Goal: Participate in discussion

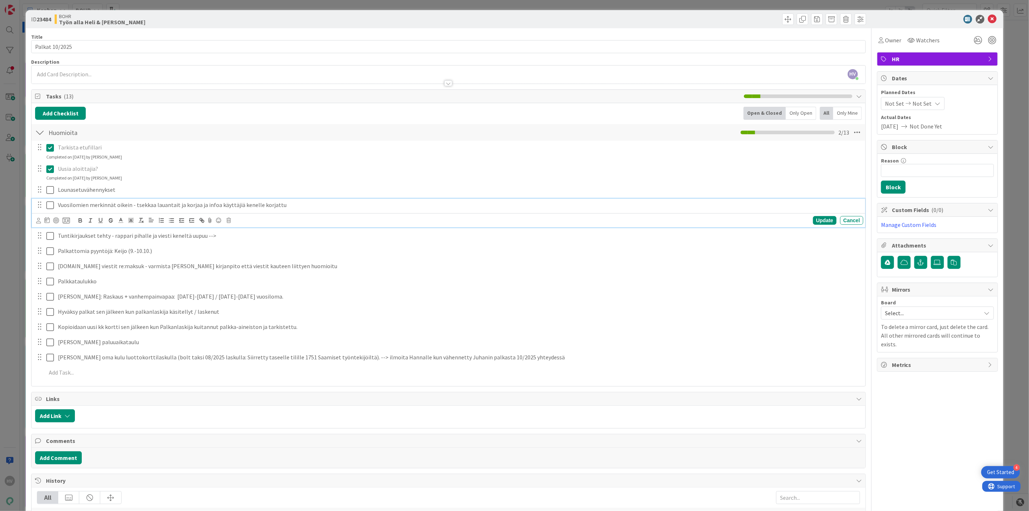
click at [51, 203] on icon at bounding box center [50, 205] width 8 height 9
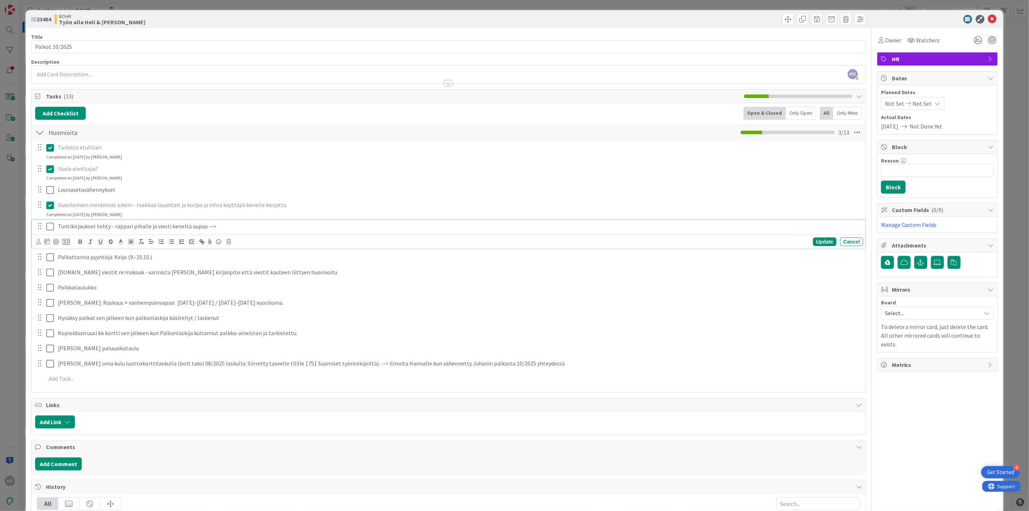
click at [46, 223] on icon at bounding box center [50, 226] width 8 height 9
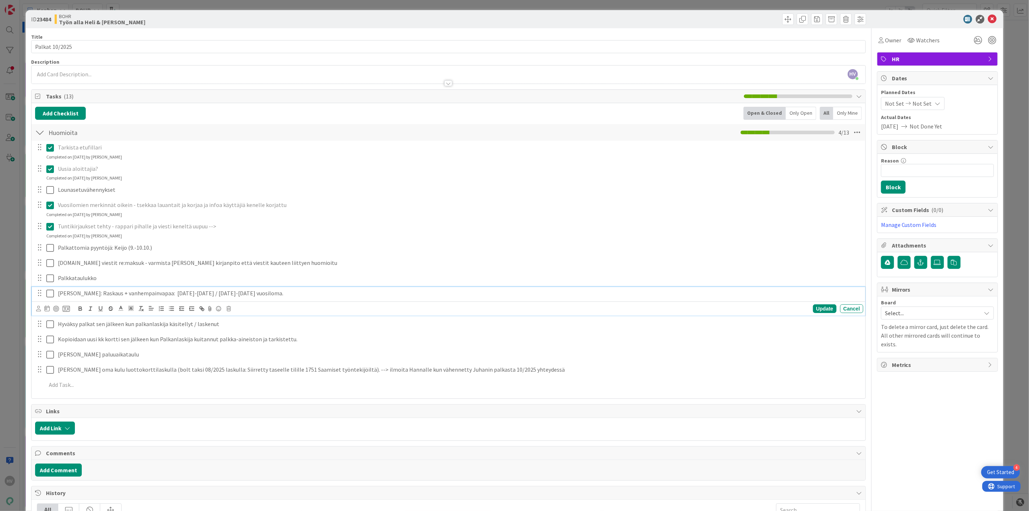
click at [53, 291] on icon at bounding box center [50, 293] width 8 height 9
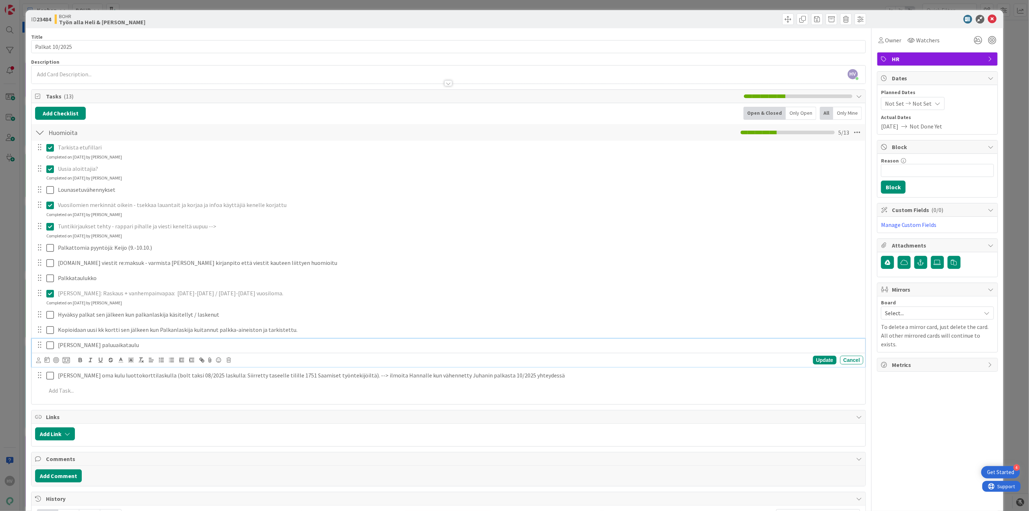
click at [50, 345] on icon at bounding box center [50, 345] width 8 height 9
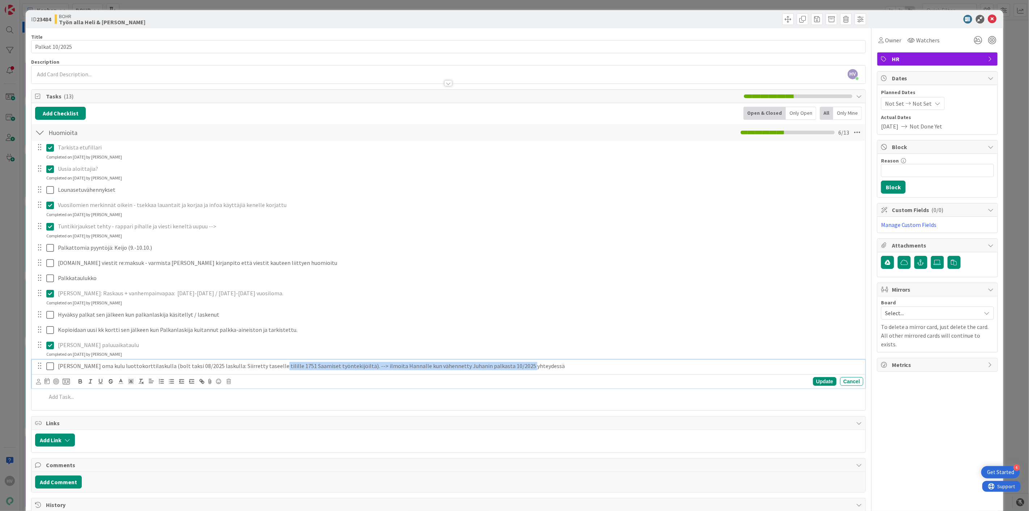
drag, startPoint x: 265, startPoint y: 367, endPoint x: 507, endPoint y: 368, distance: 242.4
click at [507, 368] on p "[PERSON_NAME] oma kulu luottokorttilaskulla (bolt taksi 08/2025 laskulla: Siirr…" at bounding box center [459, 366] width 802 height 8
click at [248, 364] on p "[PERSON_NAME] oma kulu luottokorttilaskulla (bolt taksi 08/2025 laskulla: Siirr…" at bounding box center [459, 366] width 802 height 8
drag, startPoint x: 217, startPoint y: 364, endPoint x: 58, endPoint y: 370, distance: 159.3
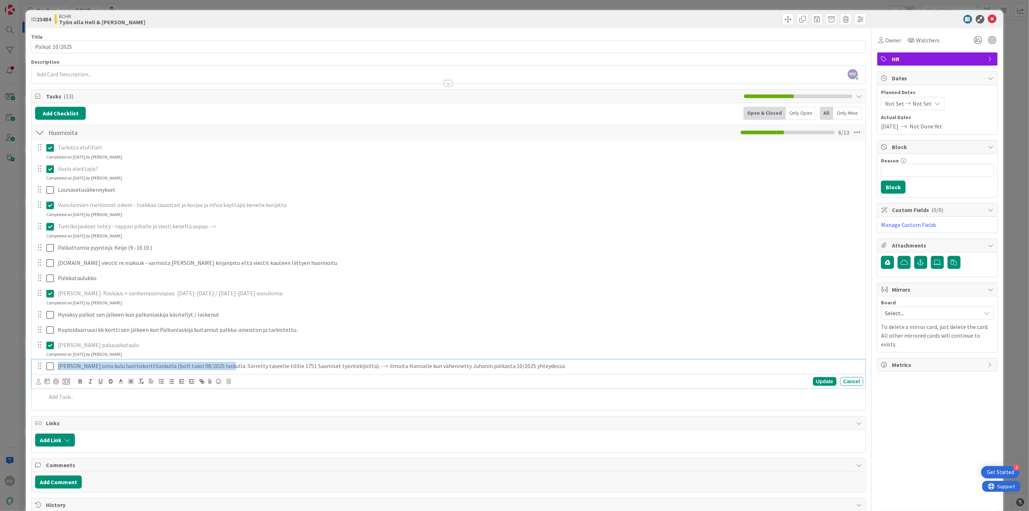
click at [58, 370] on p "[PERSON_NAME] oma kulu luottokorttilaskulla (bolt taksi 08/2025 laskulla: Siirr…" at bounding box center [459, 366] width 802 height 8
copy p "[PERSON_NAME] oma kulu luottokorttilaskulla (bolt taksi 08/2025 laskulla"
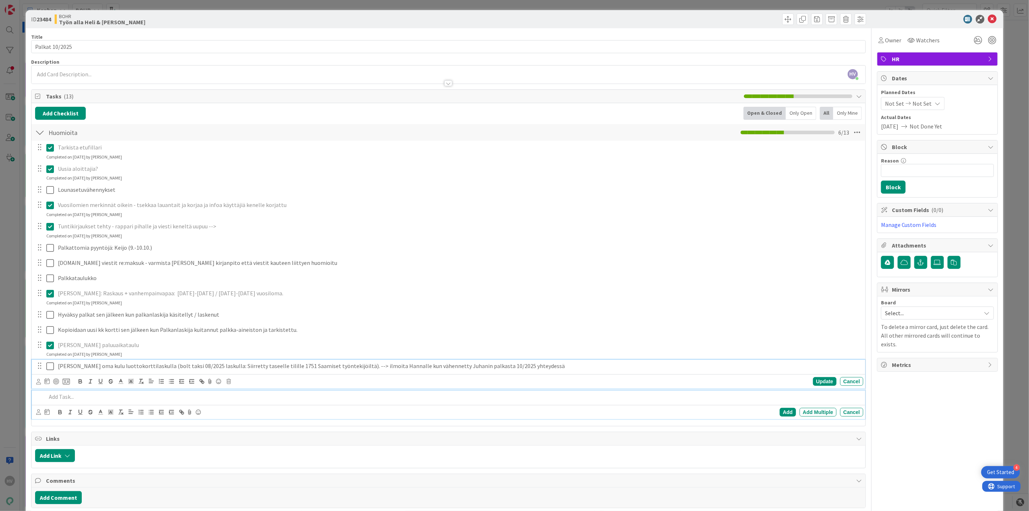
click at [111, 397] on p at bounding box center [453, 397] width 814 height 8
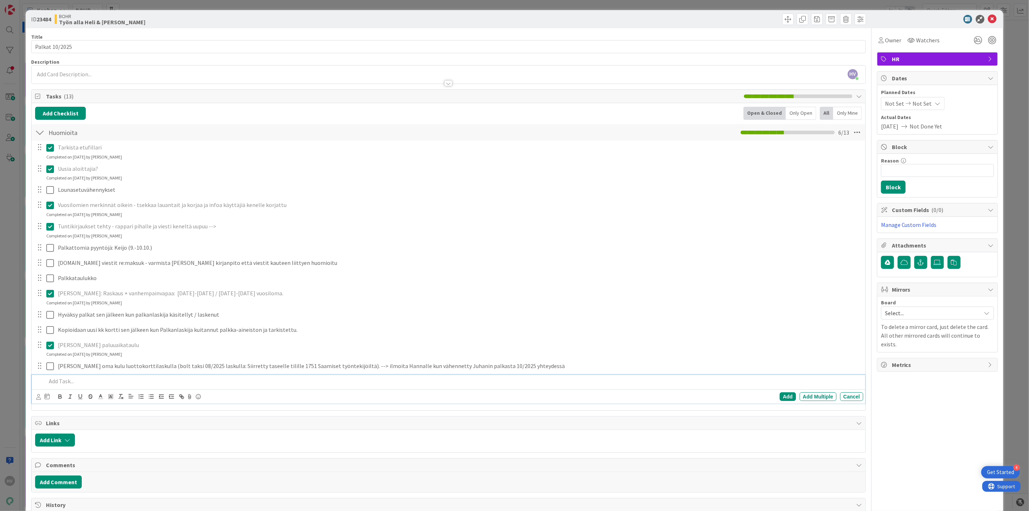
click at [106, 379] on p at bounding box center [453, 381] width 814 height 8
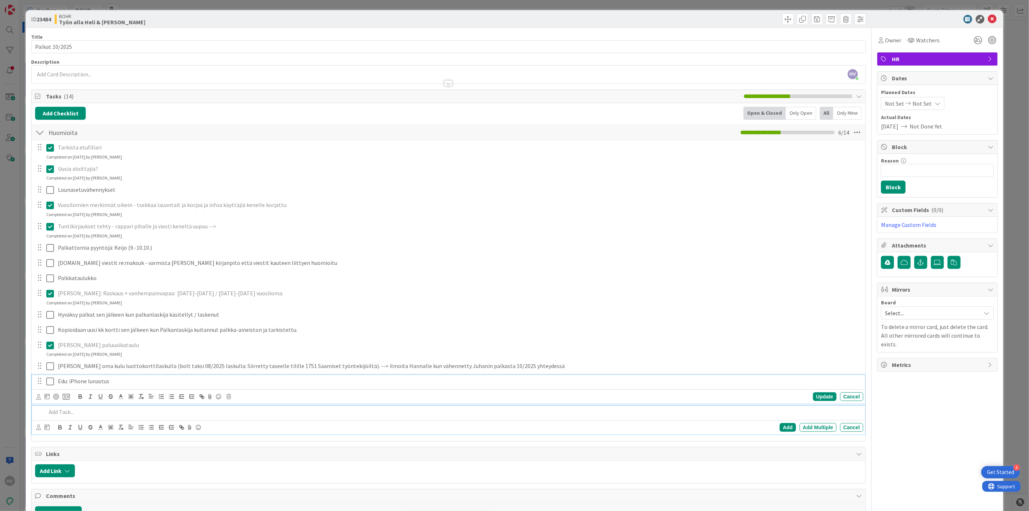
click at [138, 382] on p "Edu: iPhone lunastus" at bounding box center [459, 381] width 802 height 8
click at [115, 381] on span "oisko 160x2 ja 180" at bounding box center [132, 380] width 44 height 7
click at [131, 397] on line at bounding box center [131, 397] width 2 height 0
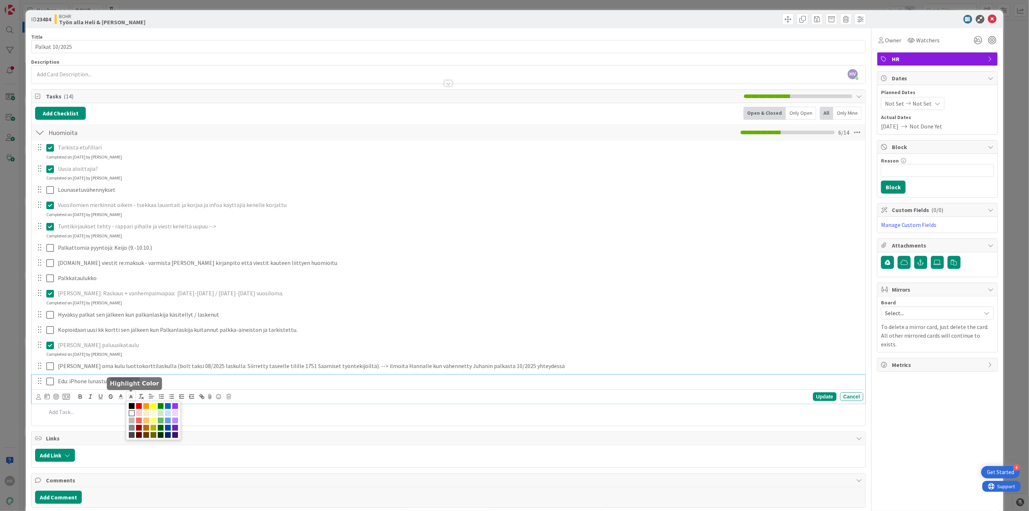
click at [135, 412] on span at bounding box center [132, 413] width 6 height 6
click at [122, 394] on icon at bounding box center [121, 396] width 7 height 7
click at [124, 406] on span at bounding box center [122, 406] width 6 height 6
click at [149, 385] on p "Edu: iPhone lunastus: 160x2 ja 180" at bounding box center [459, 381] width 802 height 8
drag, startPoint x: 156, startPoint y: 380, endPoint x: 143, endPoint y: 384, distance: 13.4
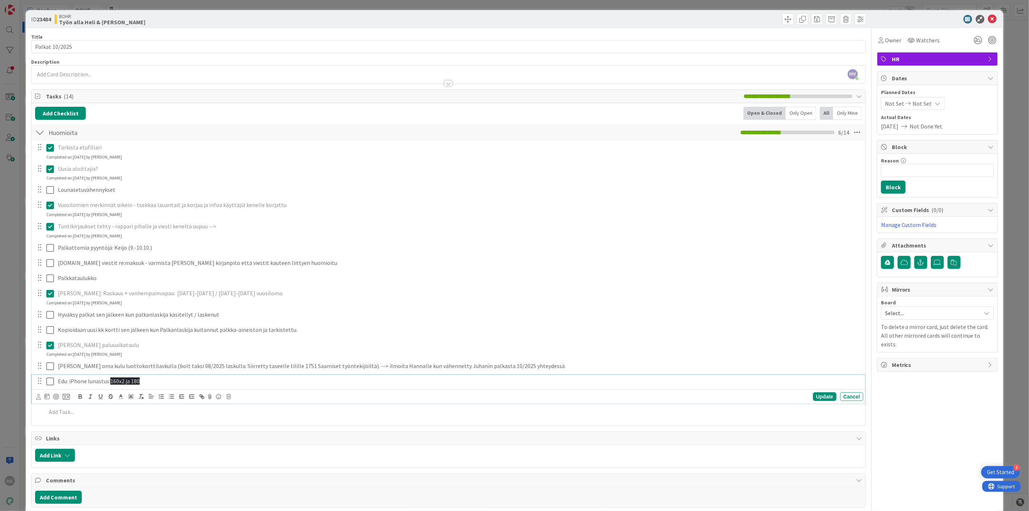
click at [155, 380] on p "Edu: iPhone lunastus: 160x2 ja 180" at bounding box center [459, 381] width 802 height 8
click at [120, 385] on p "Edu: iPhone lunastus: 160x2 ja 180" at bounding box center [459, 381] width 802 height 8
click at [111, 382] on span "160x2 ja 180" at bounding box center [124, 380] width 29 height 7
